Goal: Obtain resource: Download file/media

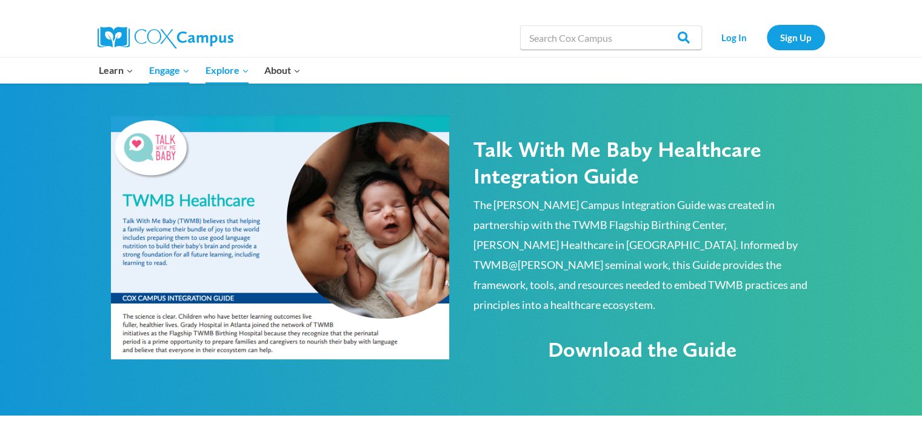
scroll to position [640, 0]
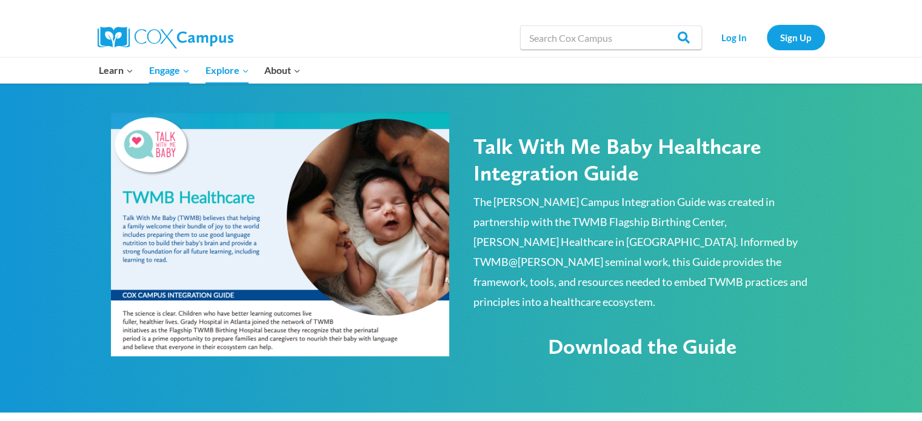
click at [623, 334] on span "Download the Guide" at bounding box center [642, 346] width 189 height 25
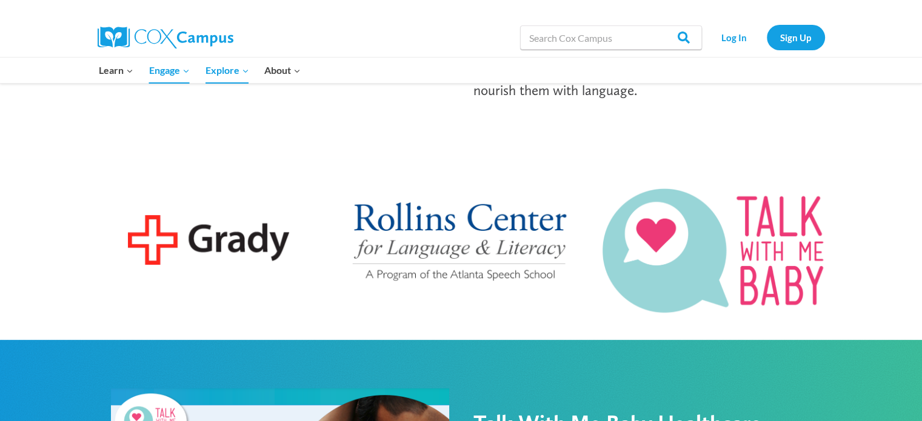
scroll to position [319, 0]
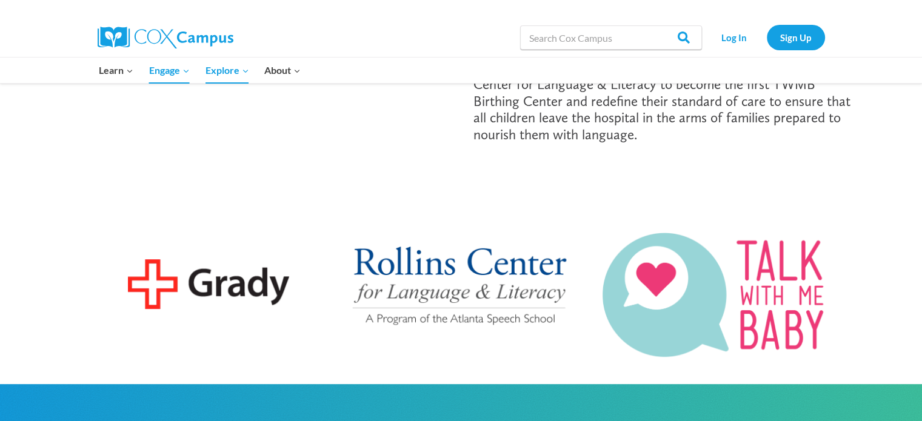
click at [747, 304] on img at bounding box center [714, 294] width 229 height 132
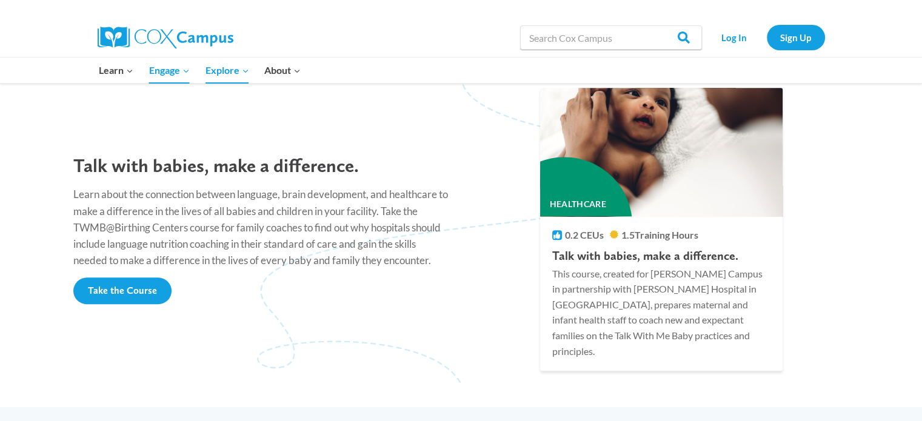
scroll to position [1052, 0]
click at [116, 284] on span "Take the Course" at bounding box center [122, 290] width 69 height 12
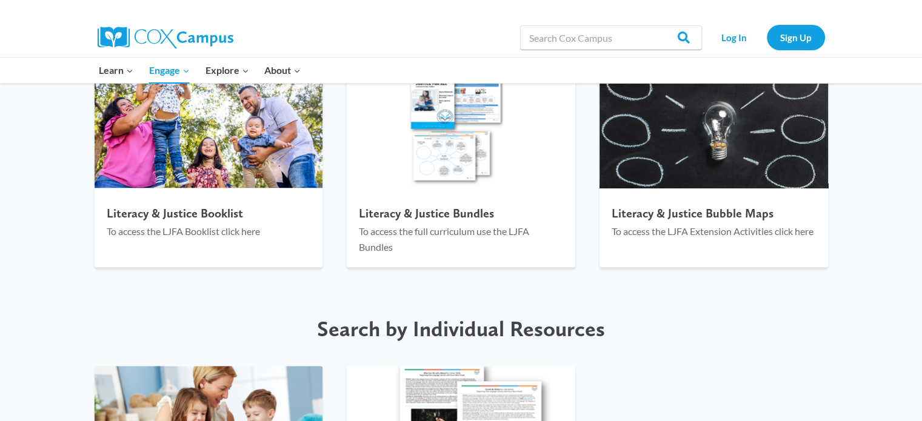
scroll to position [1388, 0]
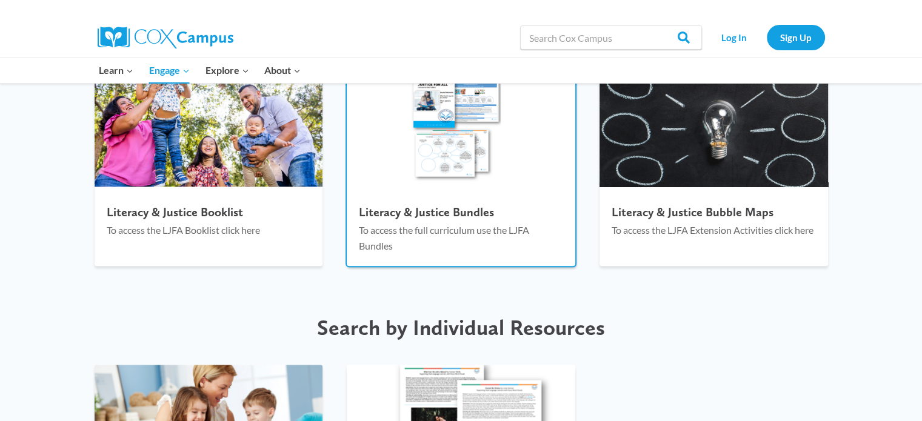
click at [409, 200] on div "Literacy & Justice Bundles To access the full curriculum use the LJFA Bundles" at bounding box center [461, 232] width 229 height 67
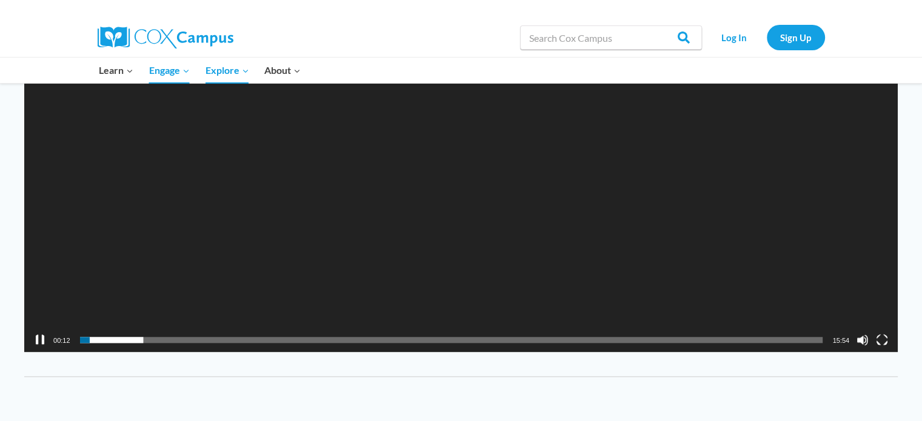
scroll to position [1357, 0]
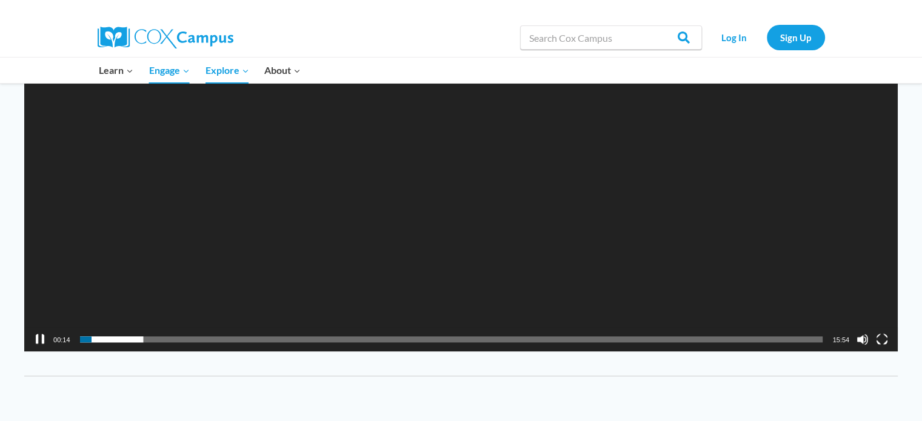
click at [36, 337] on button "Pause" at bounding box center [40, 339] width 12 height 12
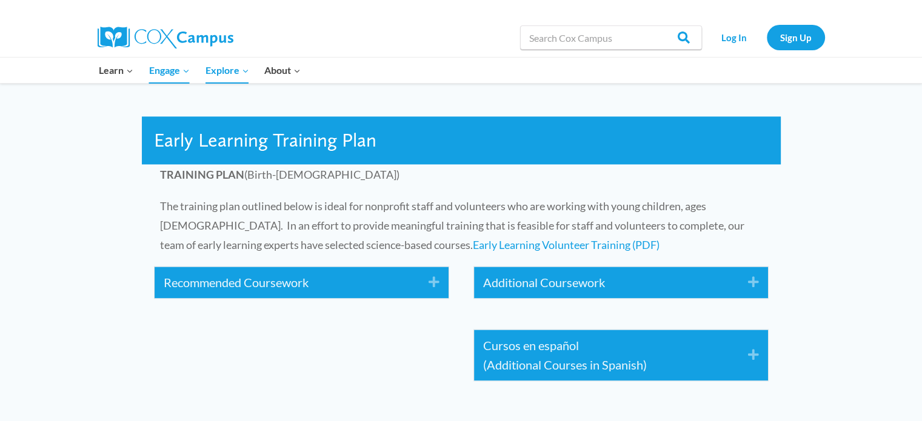
scroll to position [1814, 0]
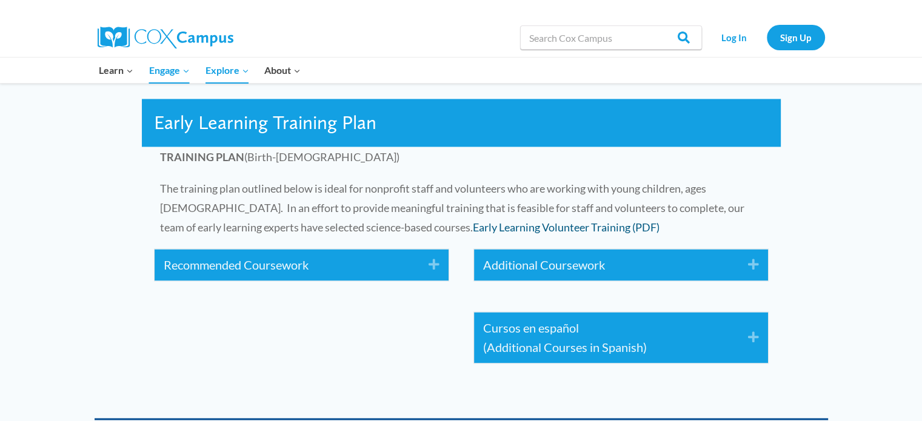
click at [473, 222] on link "Early Learning Volunteer Training (PDF)" at bounding box center [566, 227] width 187 height 13
